Goal: Navigation & Orientation: Find specific page/section

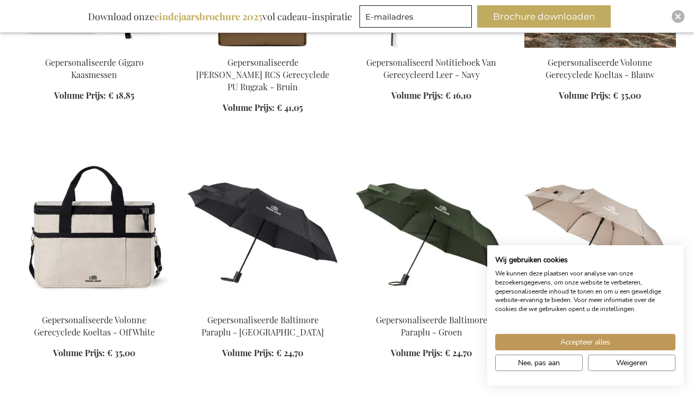
scroll to position [1152, 0]
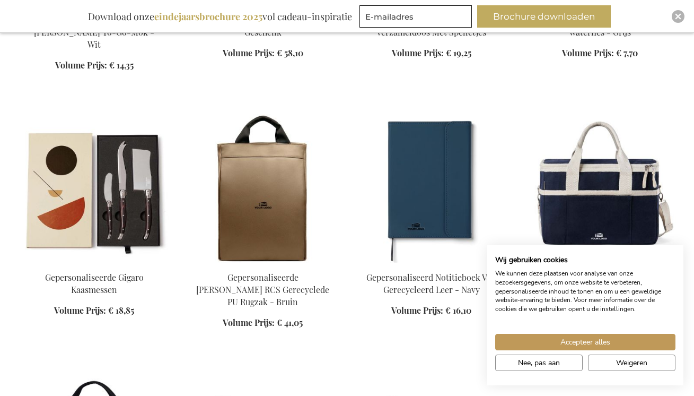
scroll to position [635, 0]
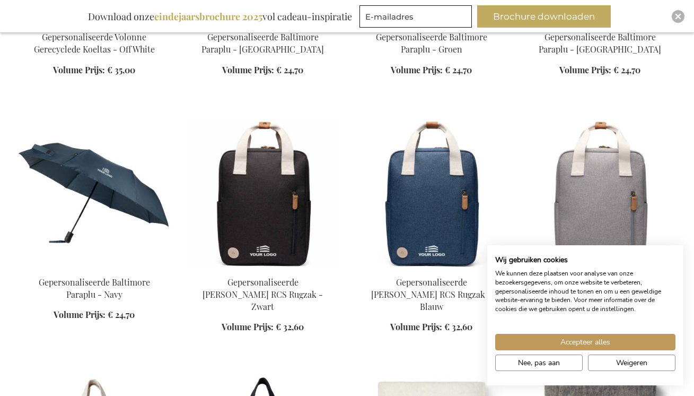
scroll to position [1129, 0]
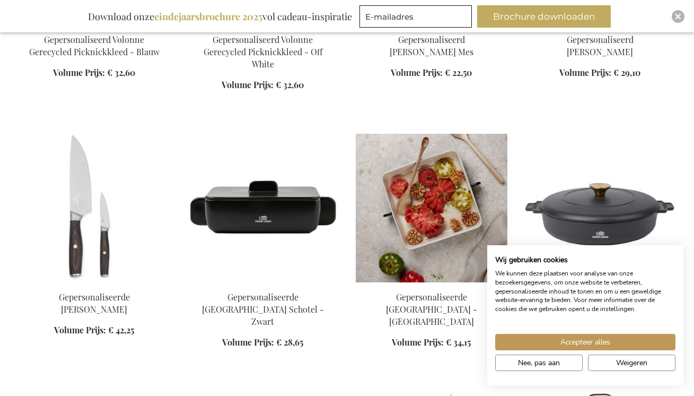
scroll to position [2462, 0]
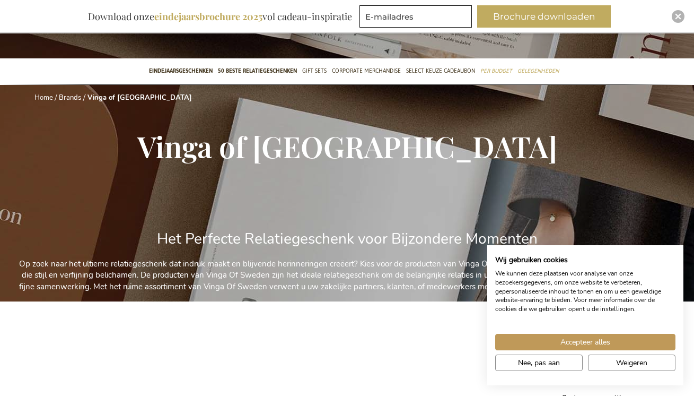
scroll to position [64, 0]
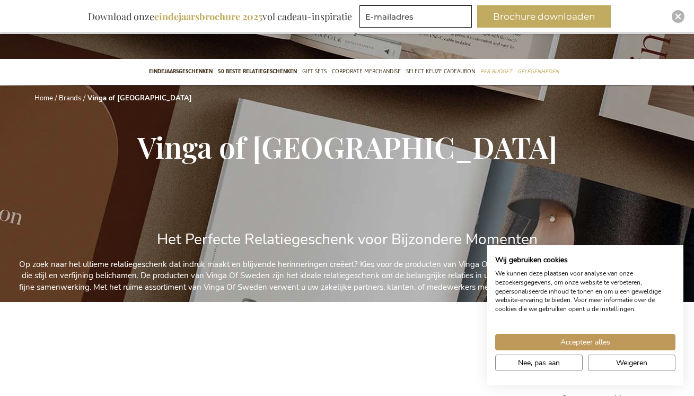
click at [572, 391] on div "Sorteer op Positie Best Sellers Meest bekeken Nieuw Biggest Saving Price: low t…" at bounding box center [616, 396] width 108 height 19
click at [548, 363] on span "Nee, pas aan" at bounding box center [539, 362] width 42 height 11
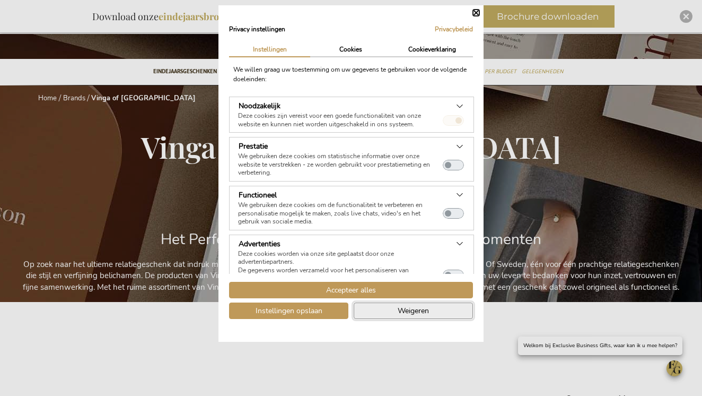
click at [431, 316] on button "Weigeren" at bounding box center [413, 310] width 119 height 16
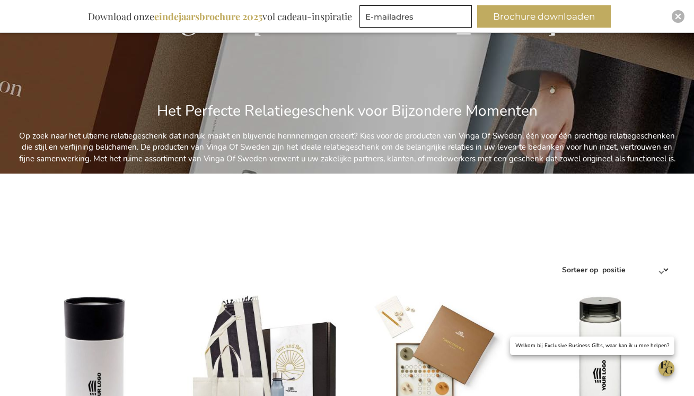
scroll to position [194, 0]
